Goal: Navigation & Orientation: Find specific page/section

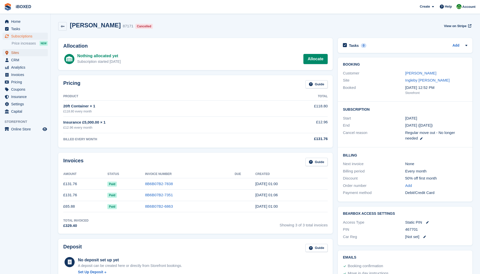
click at [24, 55] on span "Sites" at bounding box center [26, 52] width 30 height 7
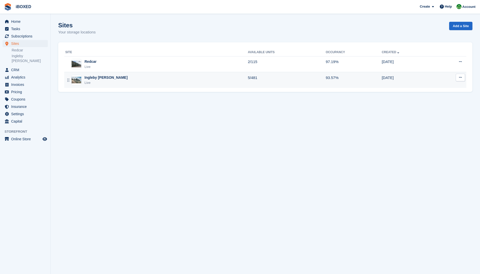
click at [251, 78] on td "5/481" at bounding box center [287, 80] width 78 height 16
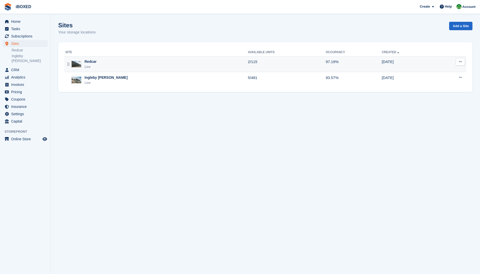
click at [202, 60] on div "Redcar Live" at bounding box center [156, 64] width 183 height 10
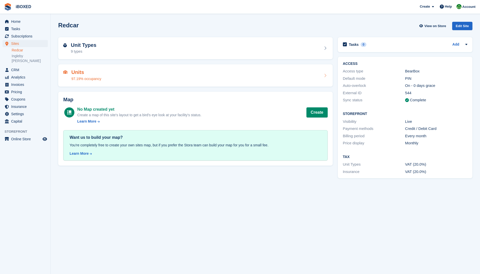
click at [200, 79] on div "Units 97.19% occupancy" at bounding box center [195, 75] width 265 height 12
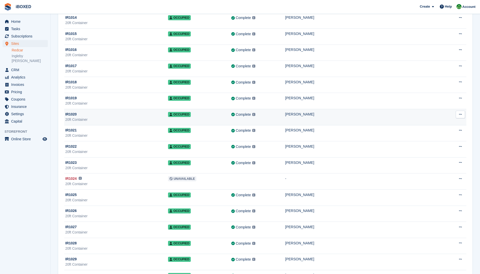
scroll to position [304, 0]
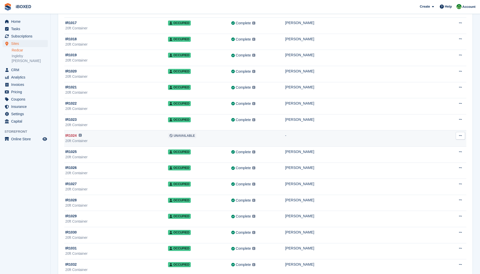
click at [168, 130] on td "IR1024 This unit will not be synced until a BearBox Number has been added. 20ft…" at bounding box center [116, 138] width 104 height 16
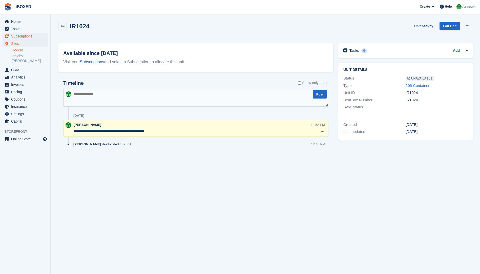
click at [17, 34] on span "Subscriptions" at bounding box center [26, 36] width 30 height 7
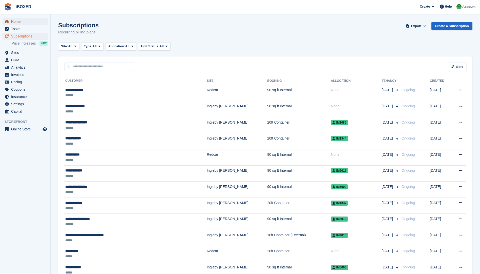
click at [26, 22] on span "Home" at bounding box center [26, 21] width 30 height 7
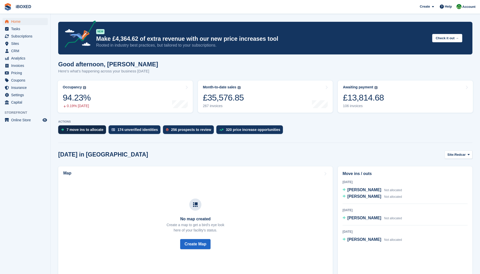
click at [67, 130] on div "7 move ins to allocate" at bounding box center [85, 130] width 37 height 4
click at [24, 44] on span "Sites" at bounding box center [26, 43] width 30 height 7
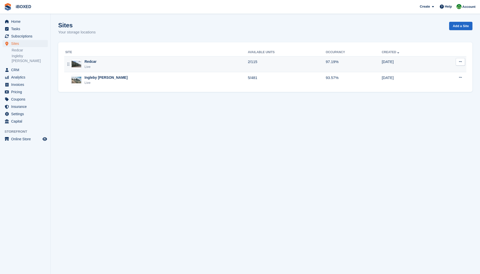
click at [251, 61] on td "2/115" at bounding box center [287, 64] width 78 height 16
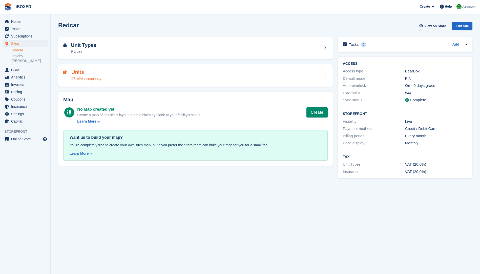
click at [123, 81] on div "Units 97.19% occupancy" at bounding box center [195, 75] width 265 height 12
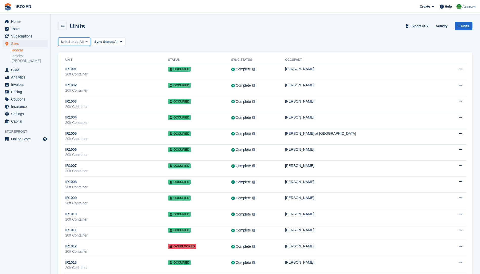
click at [72, 38] on button "Unit Status: All" at bounding box center [74, 41] width 32 height 8
click at [77, 59] on link "Available" at bounding box center [83, 62] width 44 height 9
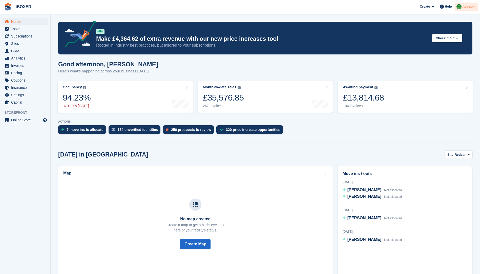
click at [465, 3] on div "Account" at bounding box center [466, 7] width 23 height 9
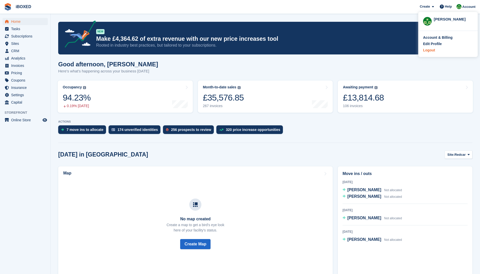
click at [428, 48] on div "Logout" at bounding box center [429, 50] width 12 height 5
